Goal: Use online tool/utility: Utilize a website feature to perform a specific function

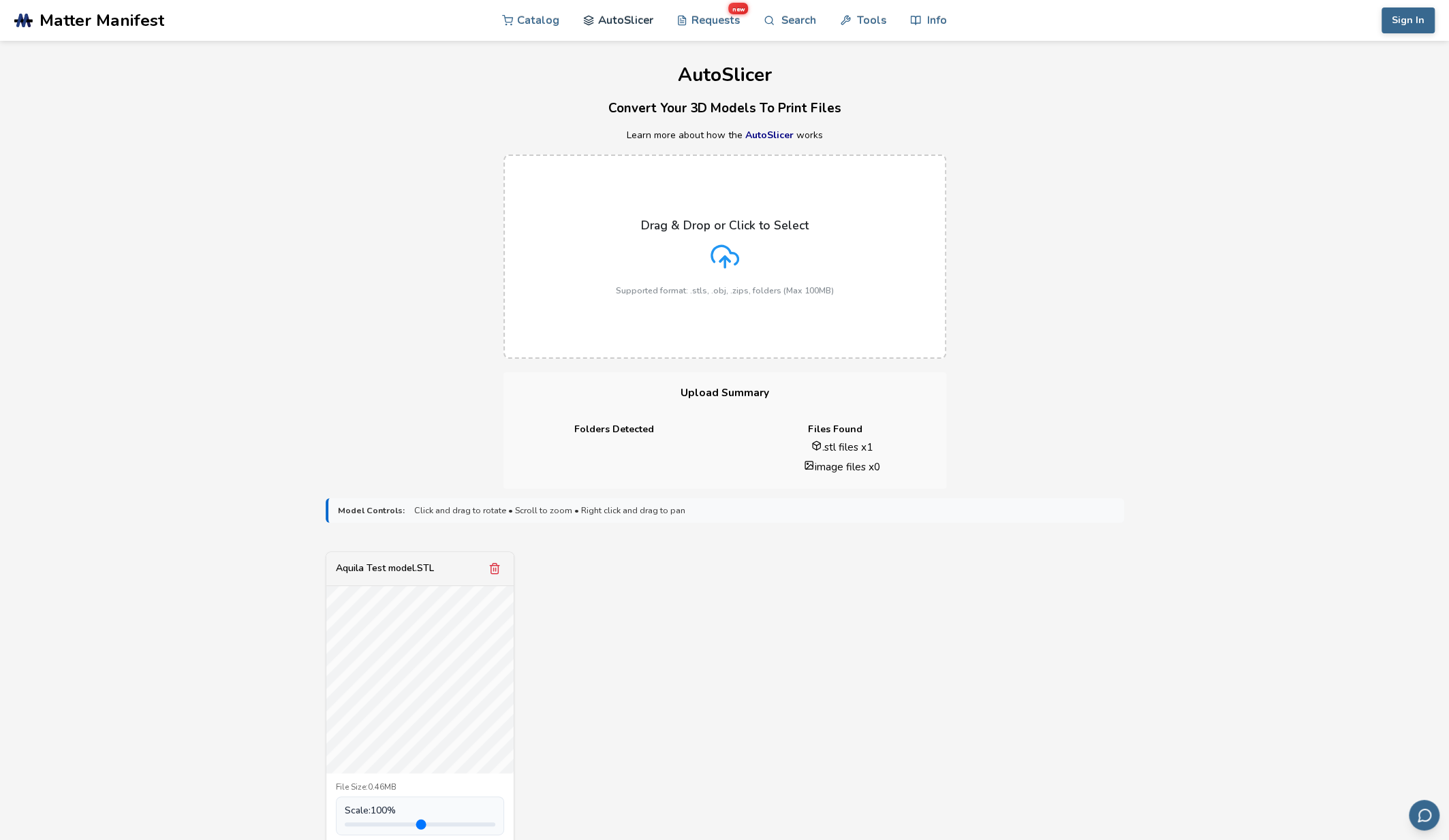
click at [629, 19] on link "AutoSlicer" at bounding box center [618, 20] width 70 height 40
click at [711, 19] on link "Requests new" at bounding box center [708, 20] width 63 height 40
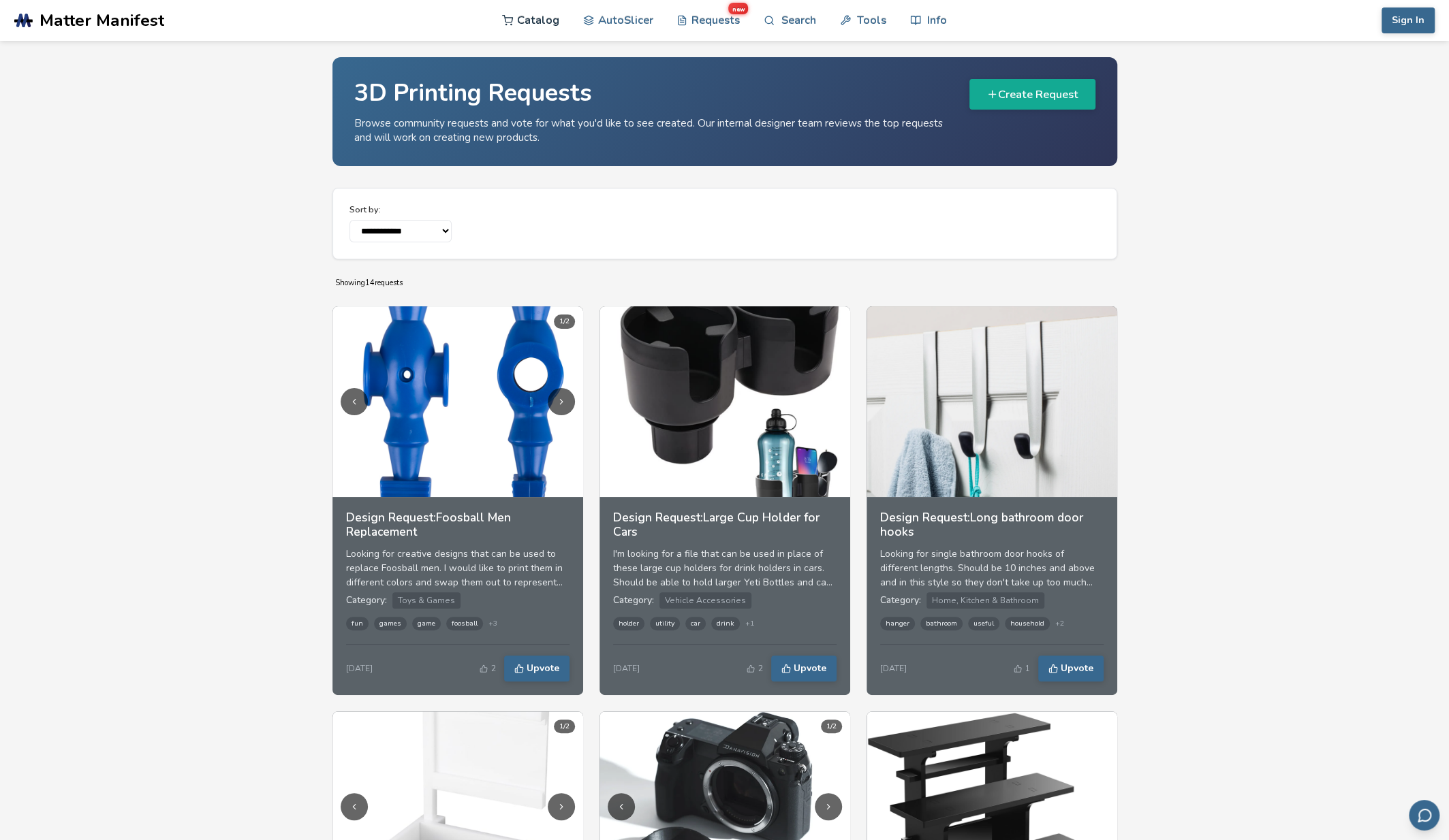
click at [540, 9] on link "Catalog" at bounding box center [530, 20] width 57 height 40
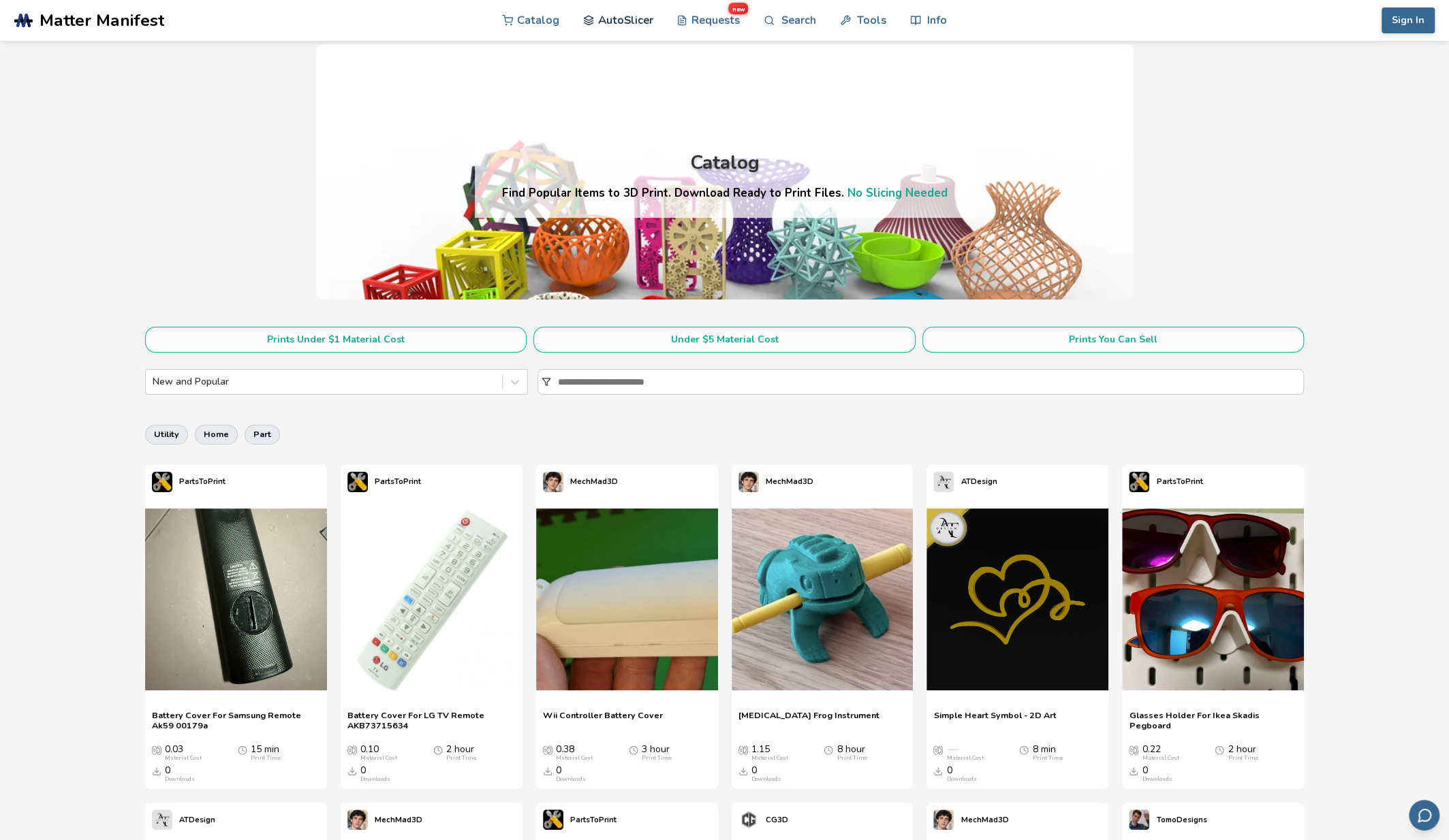
click at [632, 16] on link "AutoSlicer" at bounding box center [618, 20] width 70 height 40
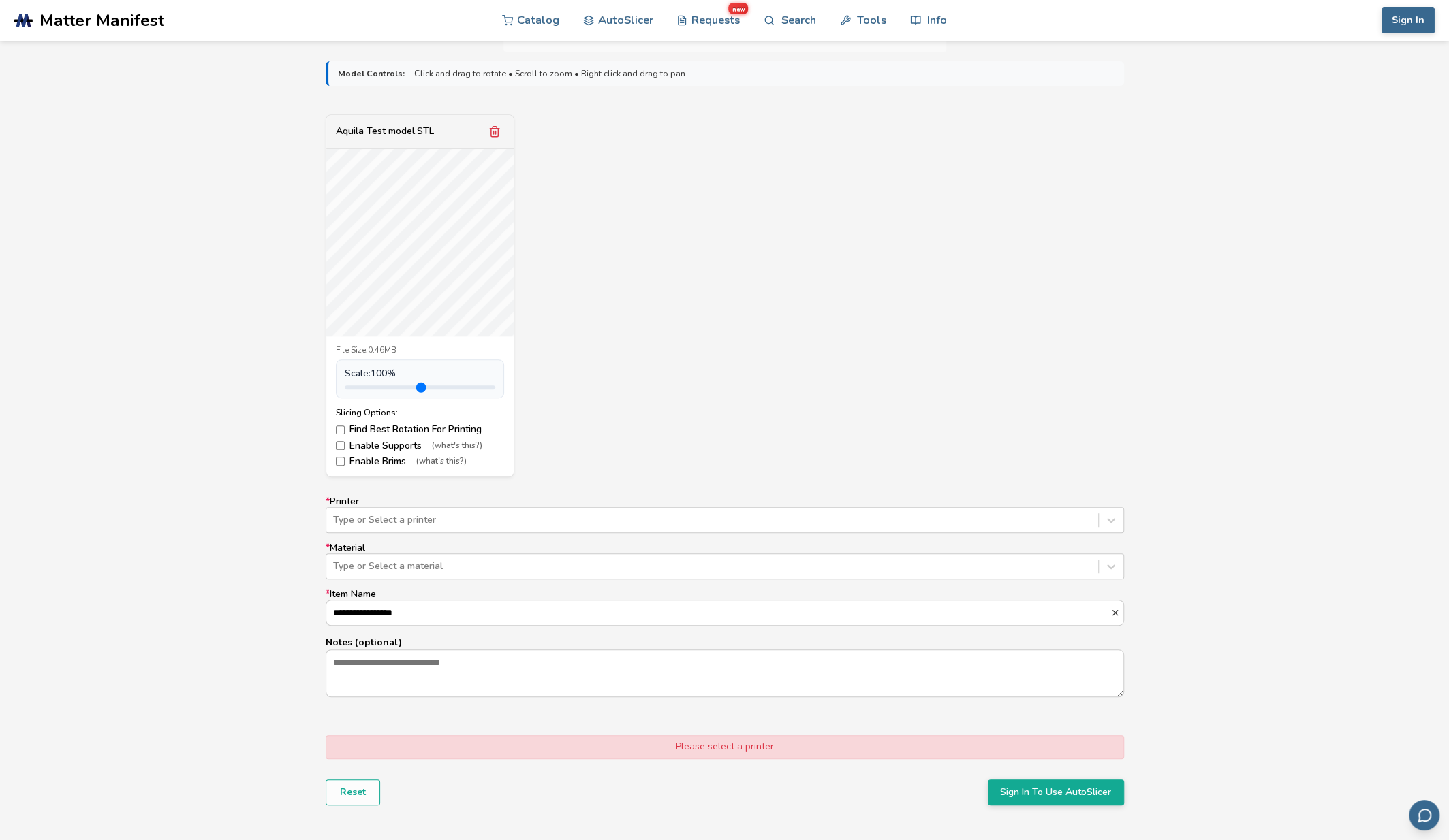
scroll to position [477, 0]
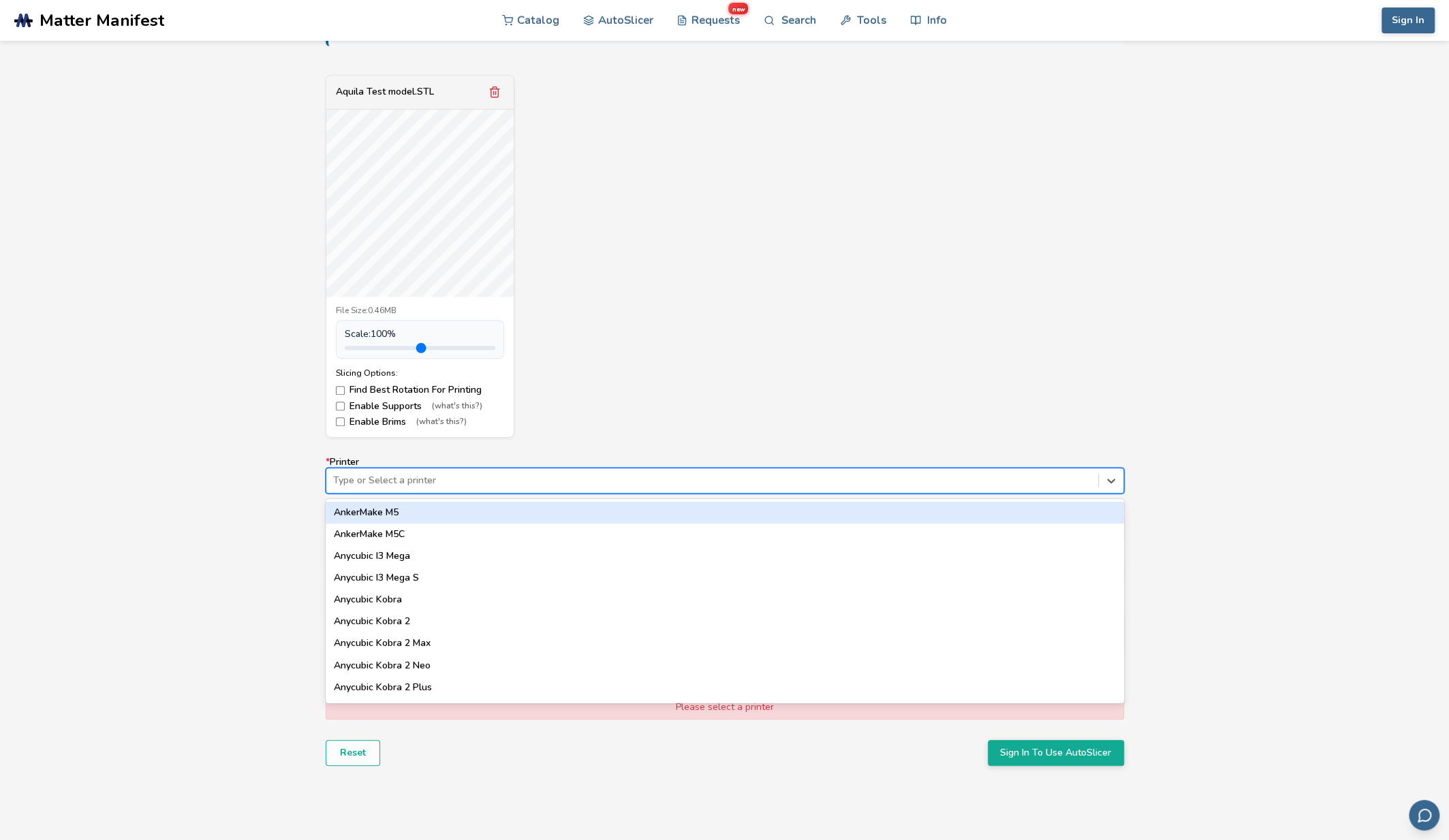
click at [405, 487] on div "Type or Select a printer" at bounding box center [712, 481] width 771 height 19
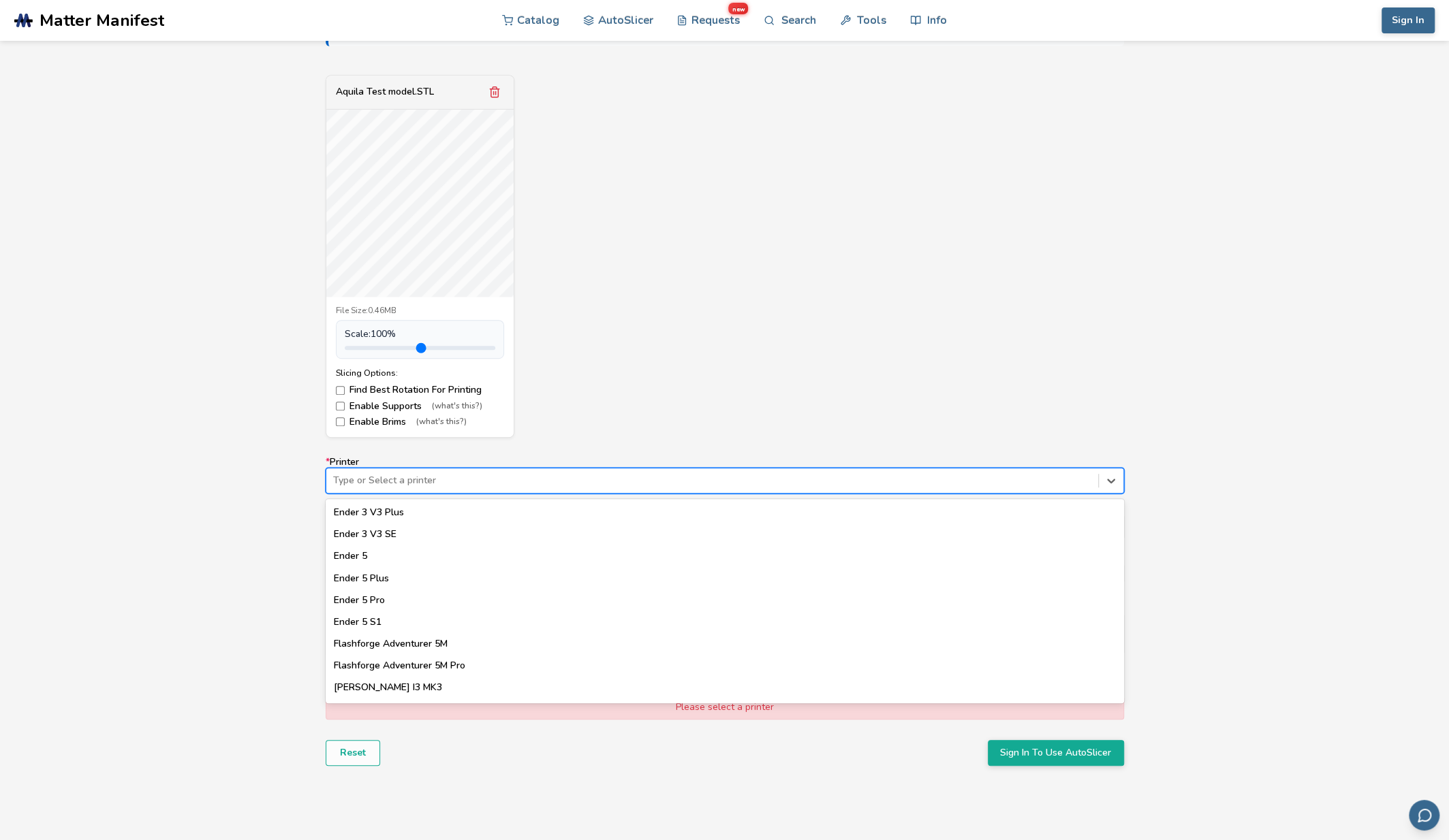
scroll to position [995, 0]
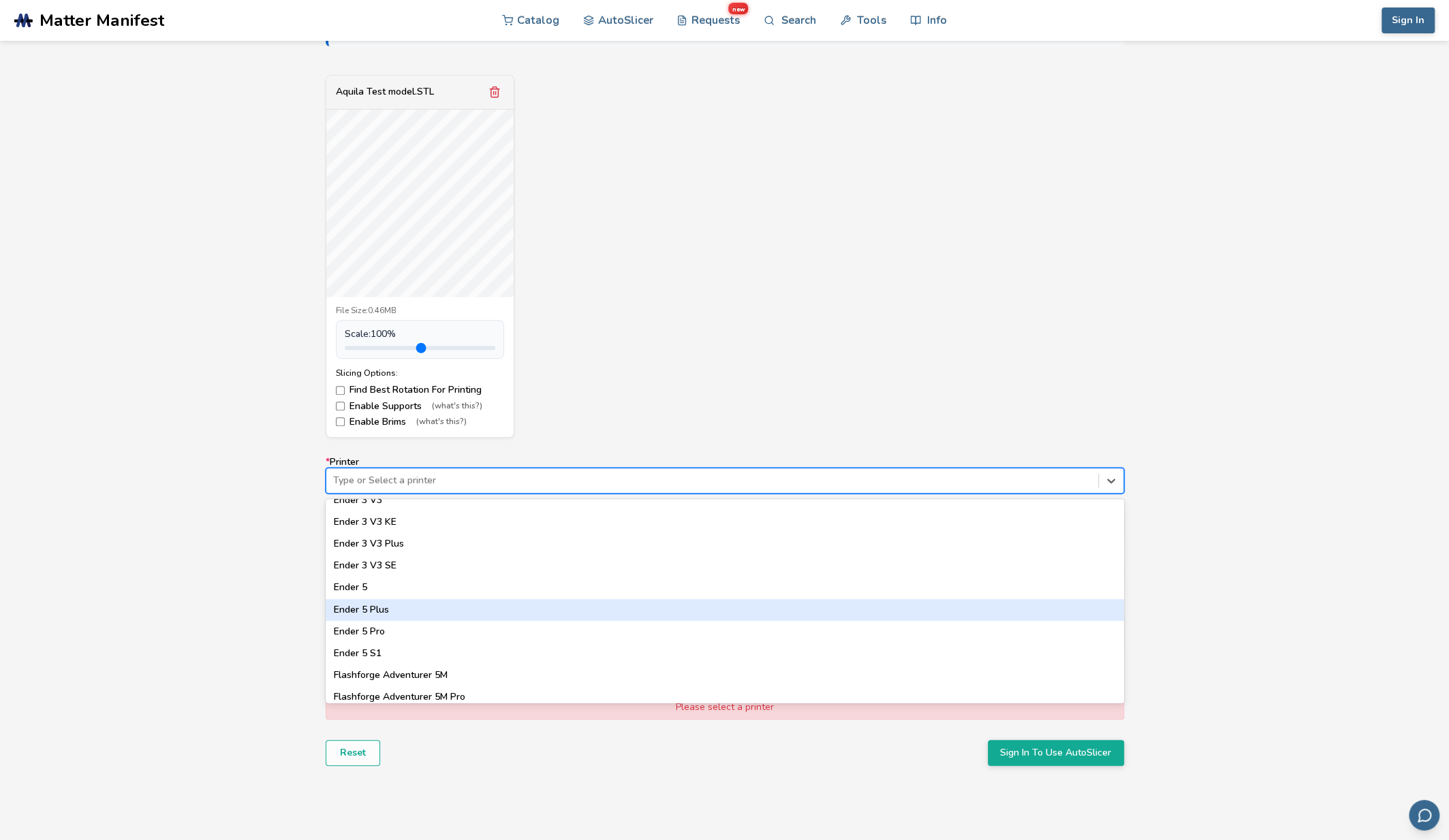
click at [270, 575] on div "Model Controls: Click and drag to rotate • Scroll to zoom • Right click and dra…" at bounding box center [724, 415] width 1449 height 807
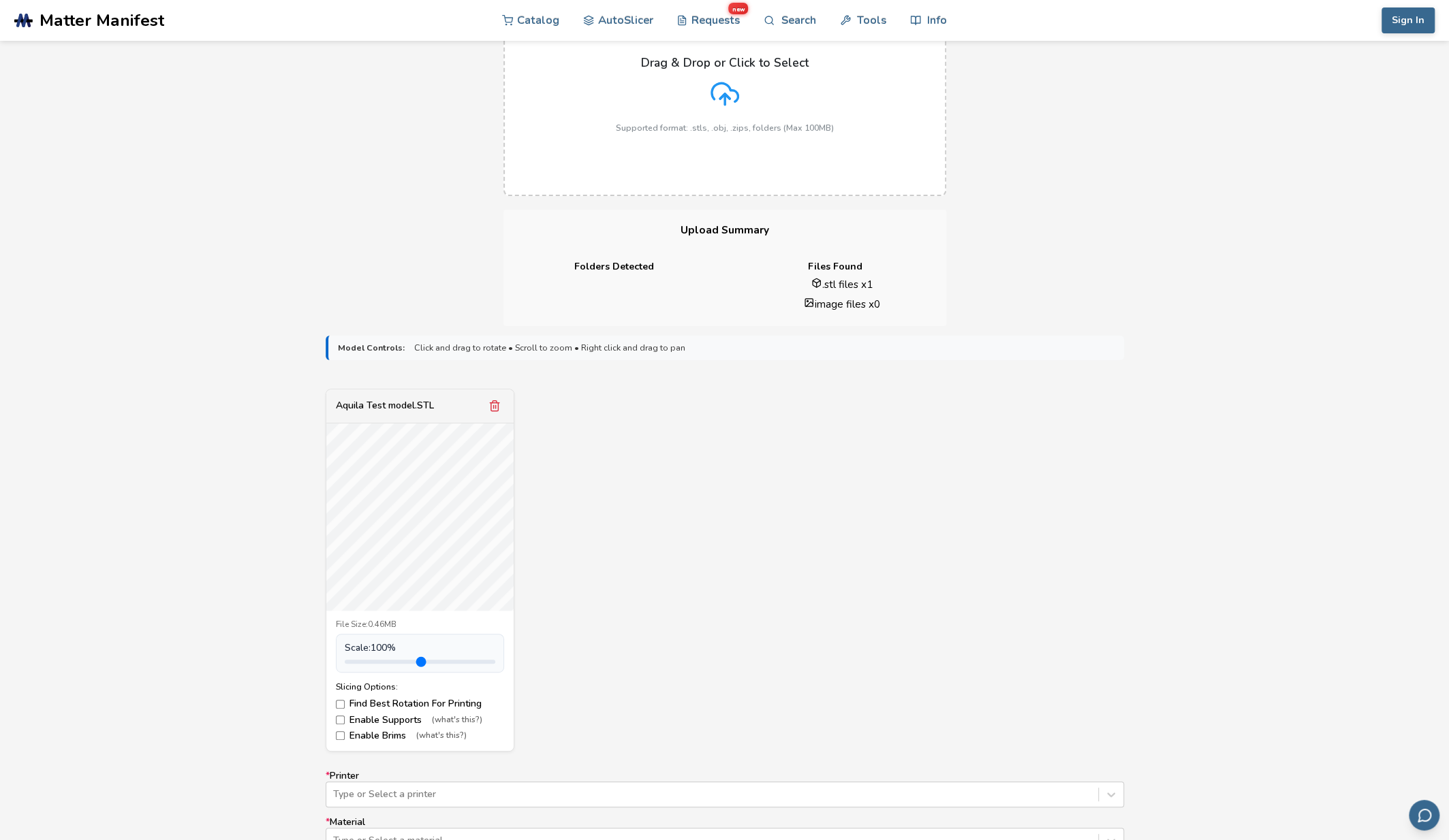
scroll to position [136, 0]
